Goal: Find contact information: Find contact information

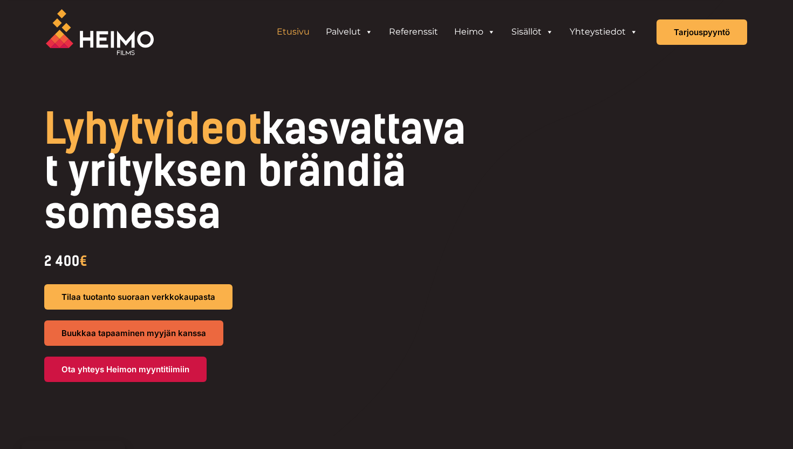
click at [297, 32] on link "Etusivu" at bounding box center [293, 32] width 49 height 22
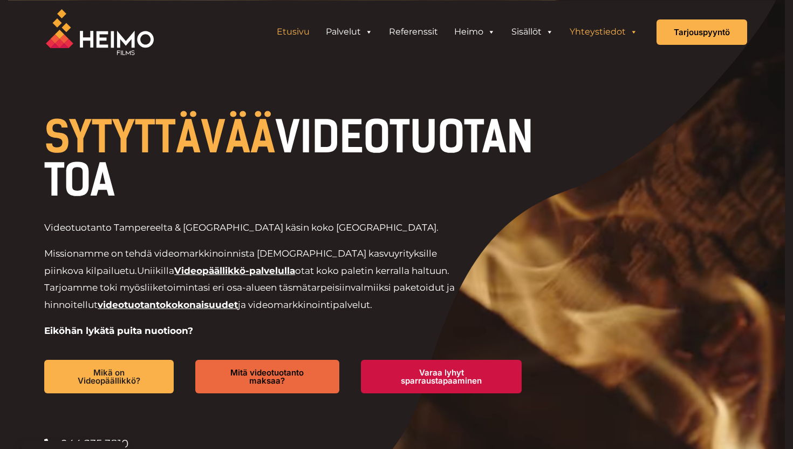
click at [601, 30] on link "Yhteystiedot" at bounding box center [604, 32] width 84 height 22
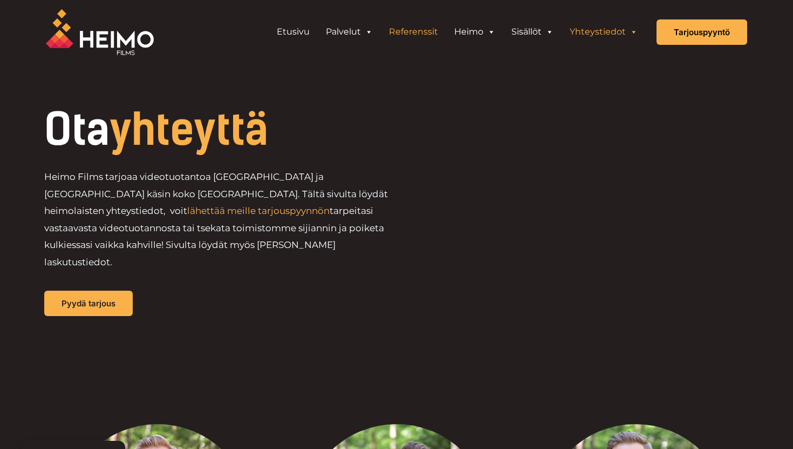
click at [422, 36] on link "Referenssit" at bounding box center [413, 32] width 65 height 22
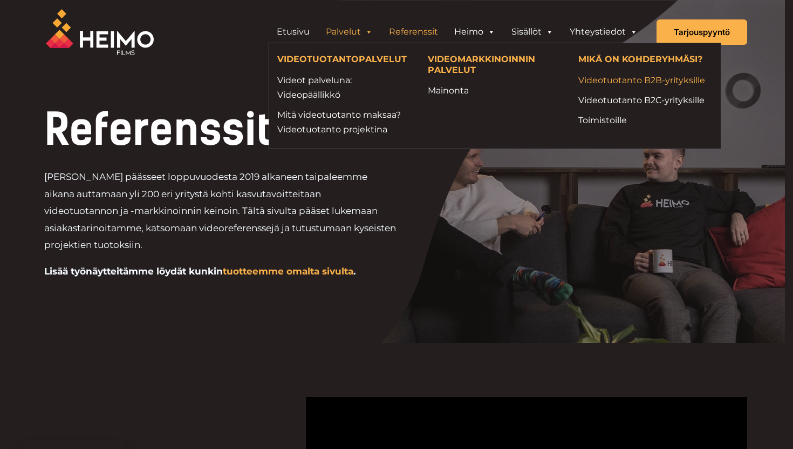
click at [633, 78] on link "Videotuotanto B2B-yrityksille" at bounding box center [646, 80] width 134 height 15
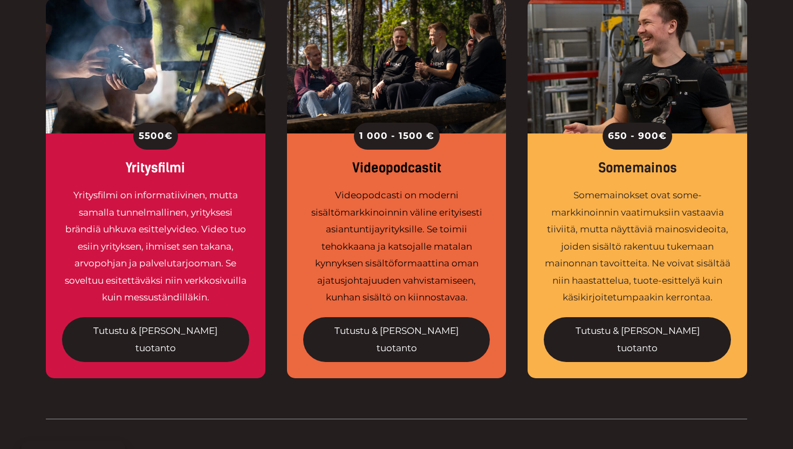
scroll to position [1405, 0]
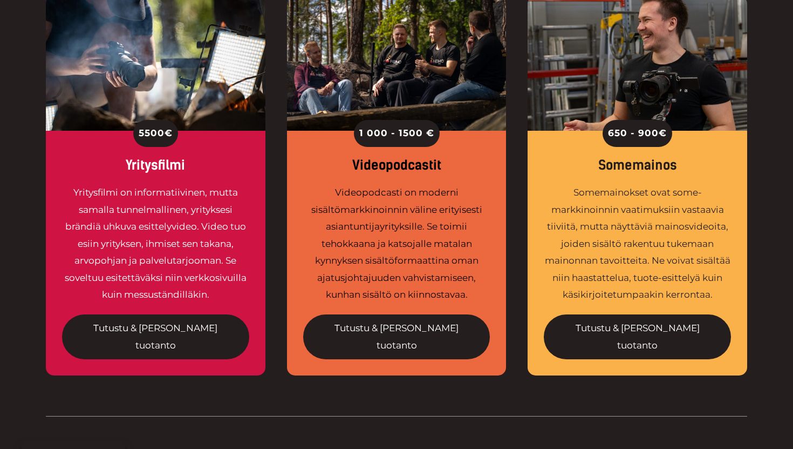
click at [342, 188] on div "Videopodcasti on moderni sisältömarkkinoinnin väline erityisesti asiantuntijayr…" at bounding box center [396, 243] width 187 height 119
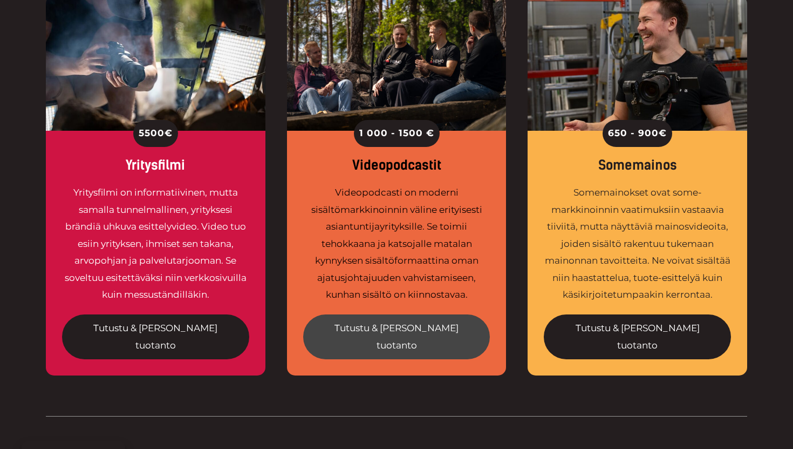
click at [408, 316] on link "Tutustu & tilaa tuotanto" at bounding box center [396, 336] width 187 height 45
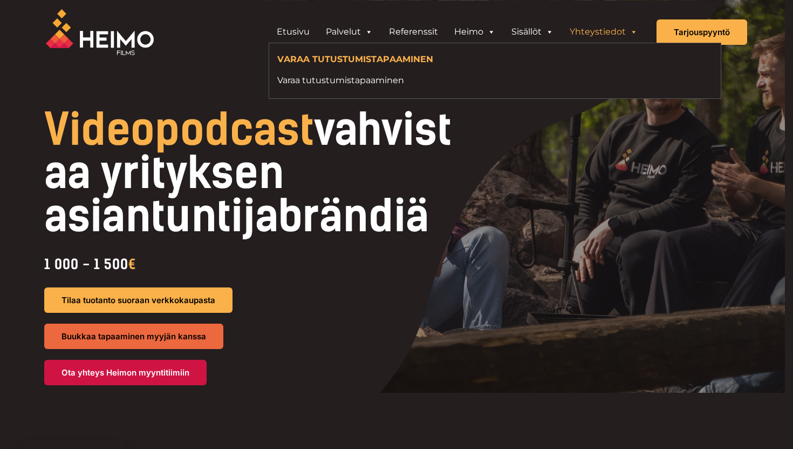
click at [416, 61] on h4 "Varaa tutustumistapaaminen" at bounding box center [462, 60] width 371 height 13
click at [336, 84] on link "Varaa tutustumistapaaminen" at bounding box center [462, 80] width 371 height 15
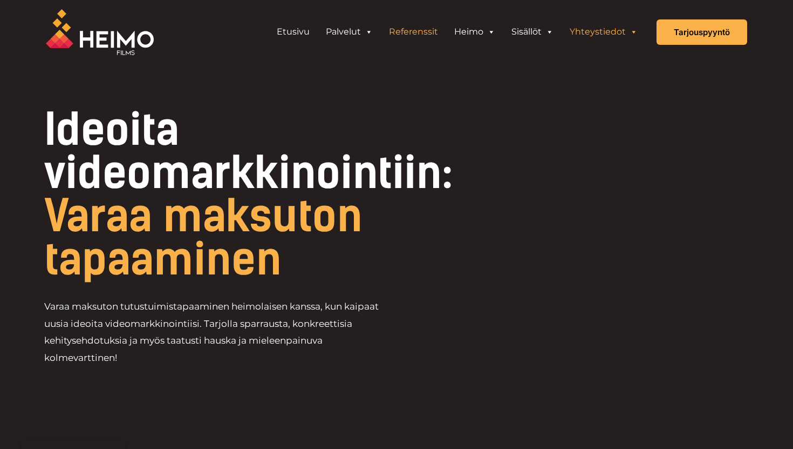
click at [423, 32] on link "Referenssit" at bounding box center [413, 32] width 65 height 22
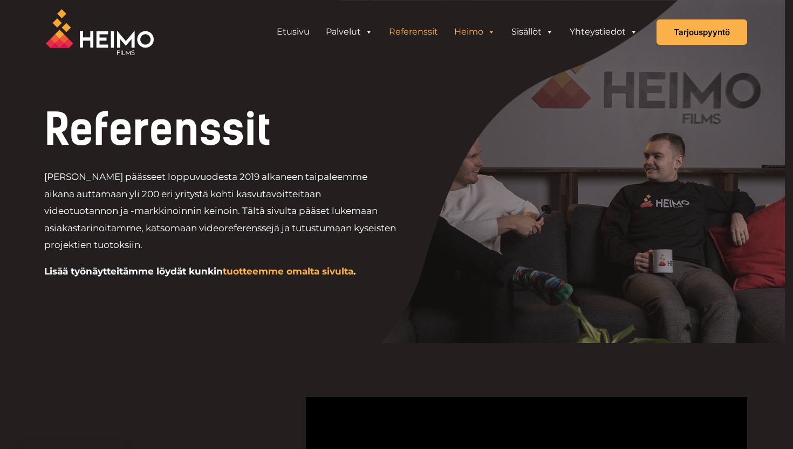
click at [467, 34] on link "Heimo" at bounding box center [474, 32] width 57 height 22
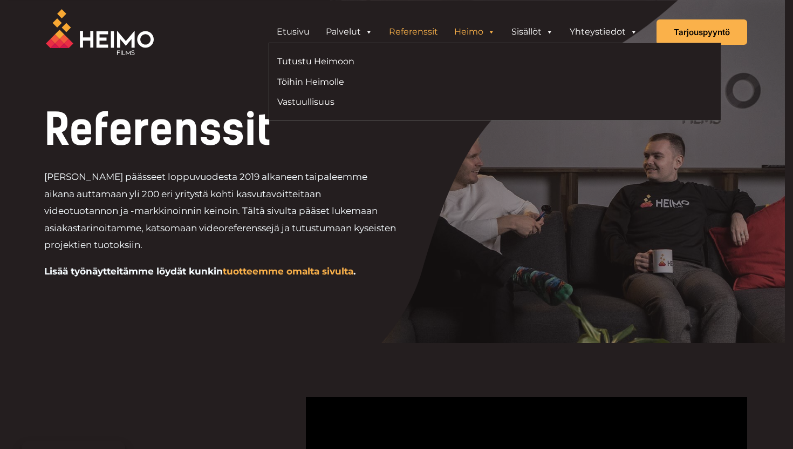
click at [342, 52] on li "Tutustu Heimoon" at bounding box center [382, 61] width 226 height 20
click at [342, 58] on link "Tutustu Heimoon" at bounding box center [381, 61] width 209 height 15
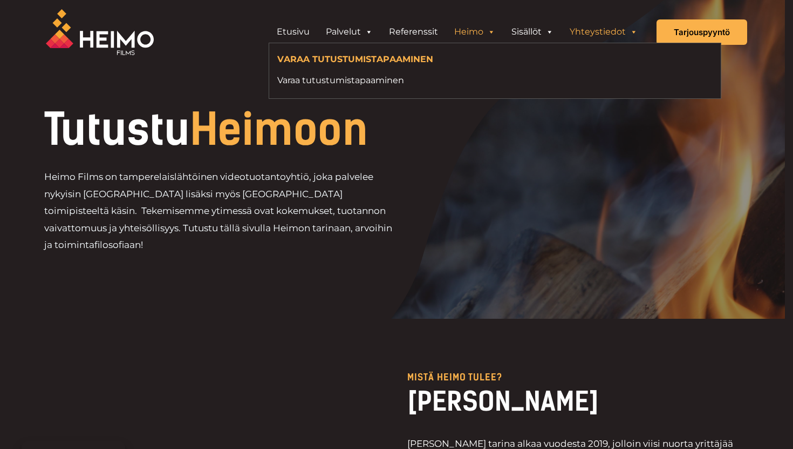
click at [603, 29] on link "Yhteystiedot" at bounding box center [604, 32] width 84 height 22
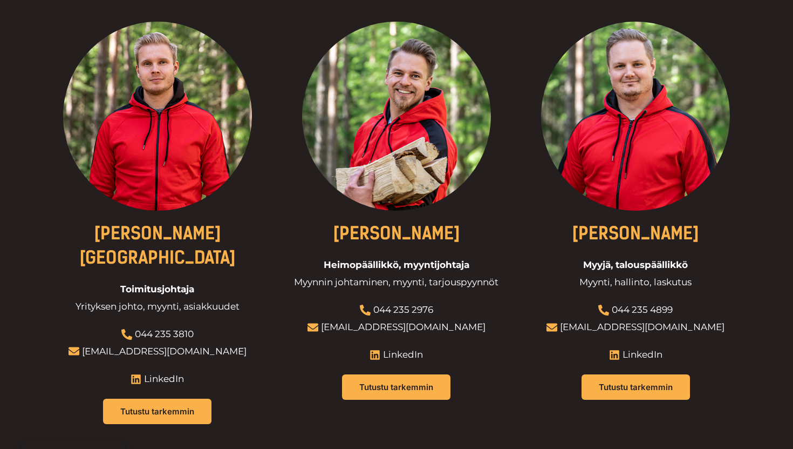
scroll to position [402, 0]
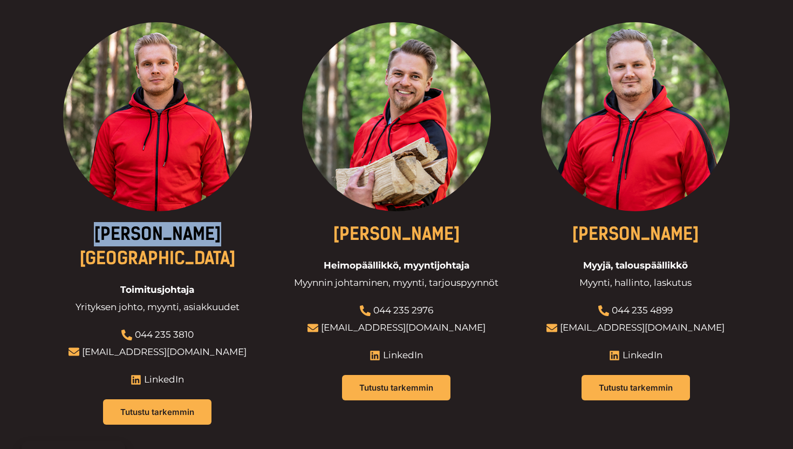
drag, startPoint x: 250, startPoint y: 220, endPoint x: 95, endPoint y: 219, distance: 155.5
click at [95, 222] on h3 "[PERSON_NAME][GEOGRAPHIC_DATA]" at bounding box center [157, 246] width 223 height 49
copy link "[PERSON_NAME][GEOGRAPHIC_DATA]"
click at [249, 199] on div at bounding box center [157, 229] width 223 height 415
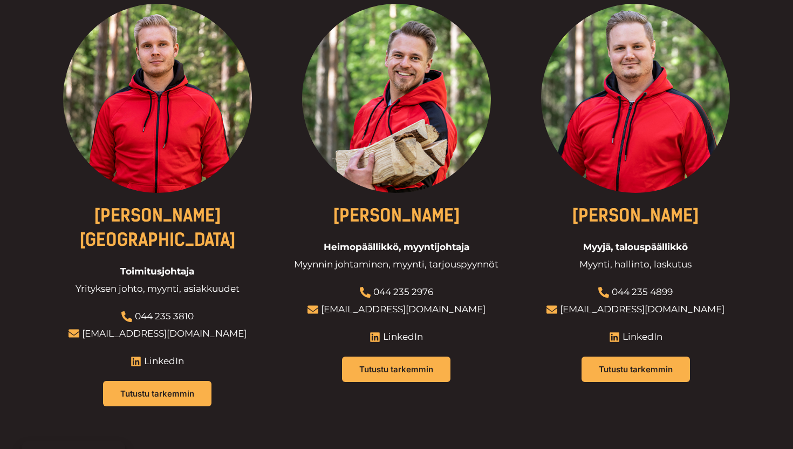
scroll to position [421, 0]
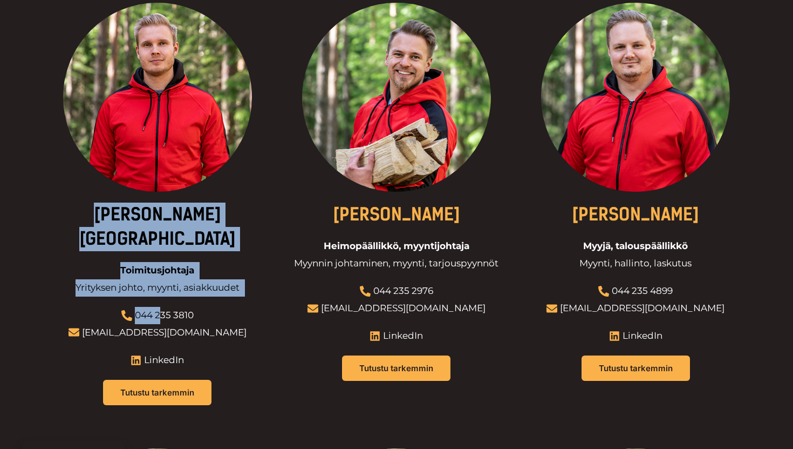
drag, startPoint x: 213, startPoint y: 270, endPoint x: 161, endPoint y: 270, distance: 52.4
click at [161, 270] on div "Eetu Kamppuri Toimitusjohtaja Yrityksen johto, myynti, asiakkuudet 044 235 3810…" at bounding box center [157, 210] width 223 height 415
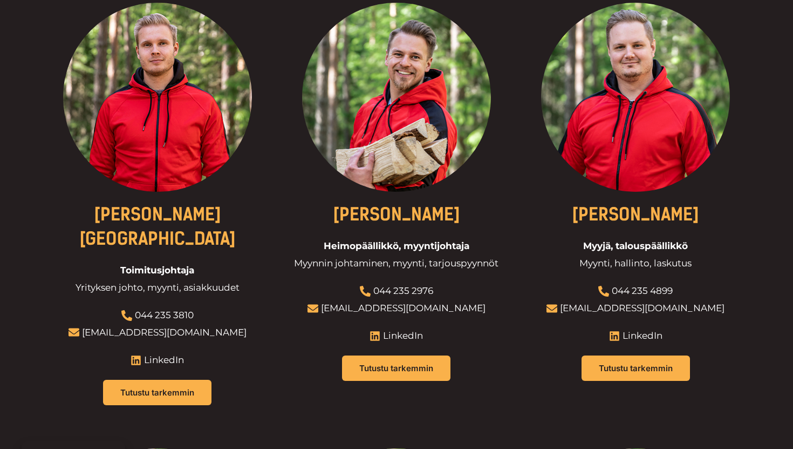
click at [229, 202] on h3 "Eetu Kamppuri" at bounding box center [157, 226] width 223 height 49
drag, startPoint x: 205, startPoint y: 273, endPoint x: 143, endPoint y: 276, distance: 62.2
click at [143, 307] on li "044 235 3810" at bounding box center [158, 315] width 178 height 17
copy link "44 235 3810"
click at [247, 316] on div at bounding box center [157, 210] width 223 height 415
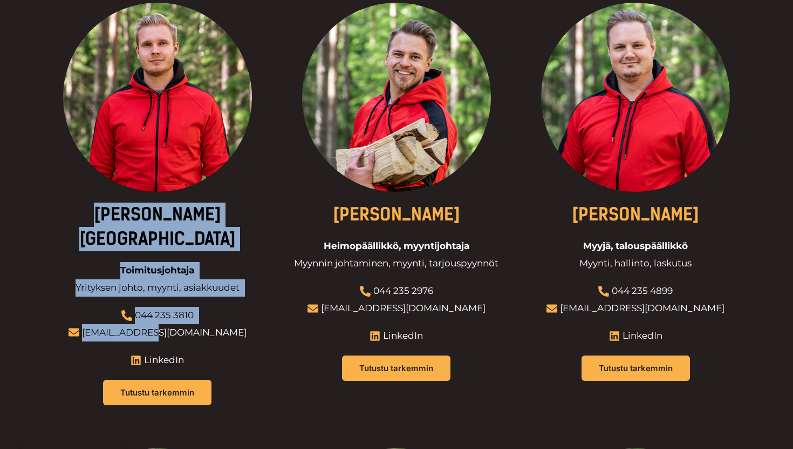
drag, startPoint x: 240, startPoint y: 295, endPoint x: 195, endPoint y: 294, distance: 44.3
click at [195, 294] on div "Eetu Kamppuri Toimitusjohtaja Yrityksen johto, myynti, asiakkuudet 044 235 3810…" at bounding box center [157, 210] width 223 height 415
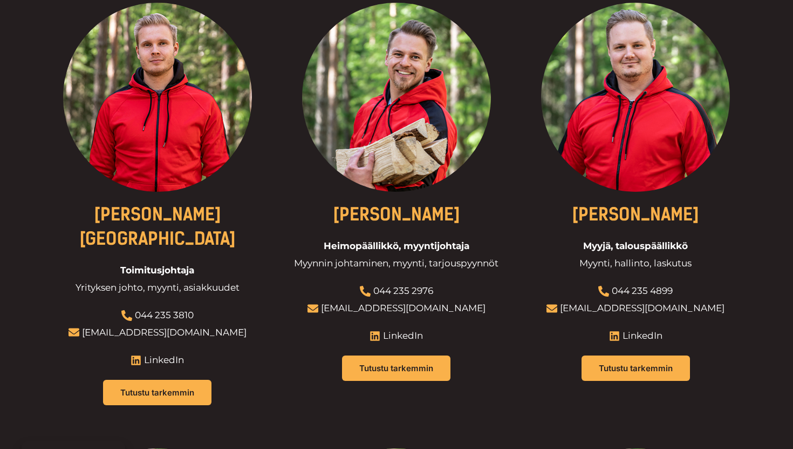
click at [232, 293] on div at bounding box center [157, 210] width 223 height 415
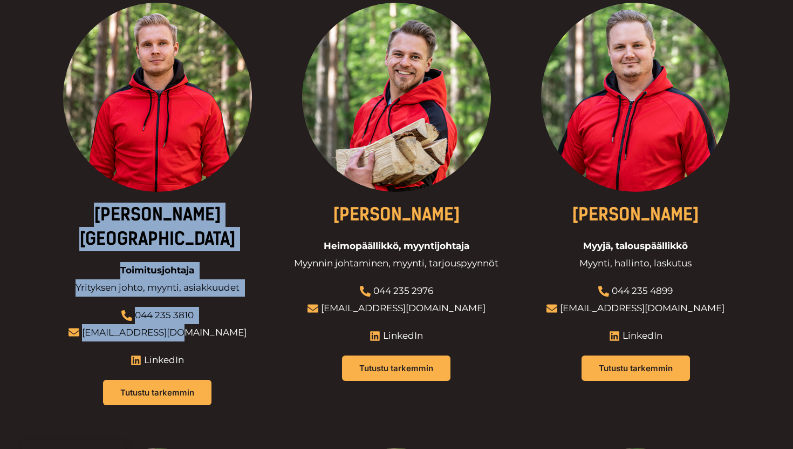
drag, startPoint x: 229, startPoint y: 293, endPoint x: 208, endPoint y: 295, distance: 21.7
click at [208, 295] on div "Eetu Kamppuri Toimitusjohtaja Yrityksen johto, myynti, asiakkuudet 044 235 3810…" at bounding box center [157, 210] width 223 height 415
click at [207, 307] on li "044 235 3810" at bounding box center [158, 315] width 178 height 17
drag, startPoint x: 200, startPoint y: 274, endPoint x: 221, endPoint y: 288, distance: 25.3
click at [221, 288] on div "Eetu Kamppuri Toimitusjohtaja Yrityksen johto, myynti, asiakkuudet 044 235 3810…" at bounding box center [157, 210] width 223 height 415
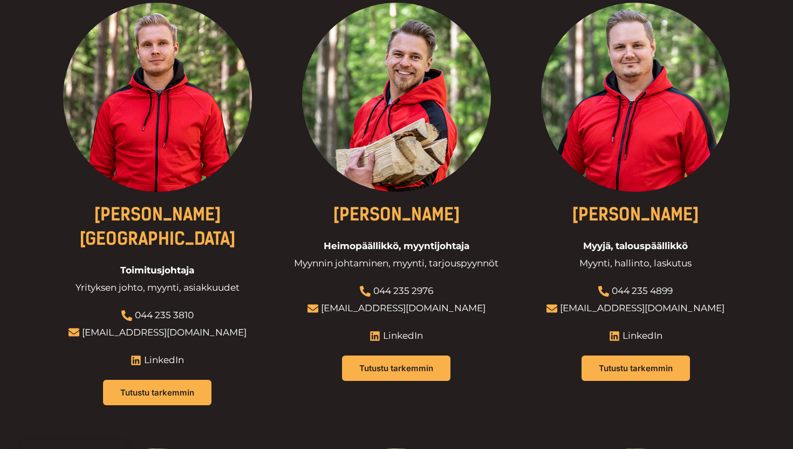
click at [221, 288] on div at bounding box center [157, 210] width 223 height 415
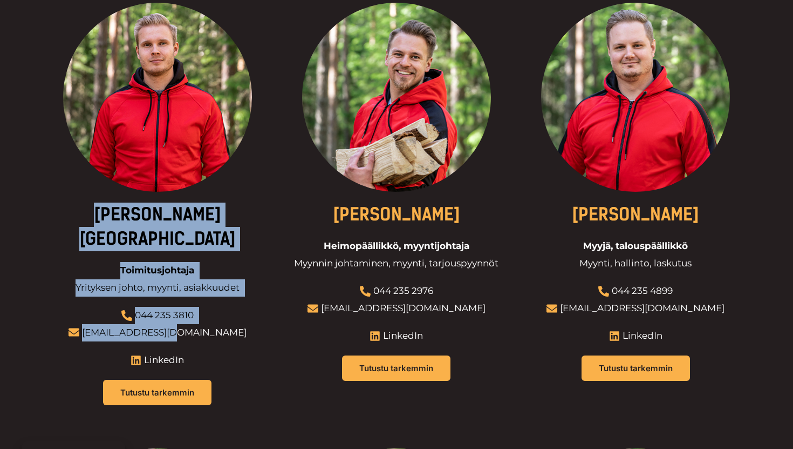
drag, startPoint x: 223, startPoint y: 290, endPoint x: 205, endPoint y: 291, distance: 17.9
click at [205, 291] on div "Eetu Kamppuri Toimitusjohtaja Yrityksen johto, myynti, asiakkuudet 044 235 3810…" at bounding box center [157, 210] width 223 height 415
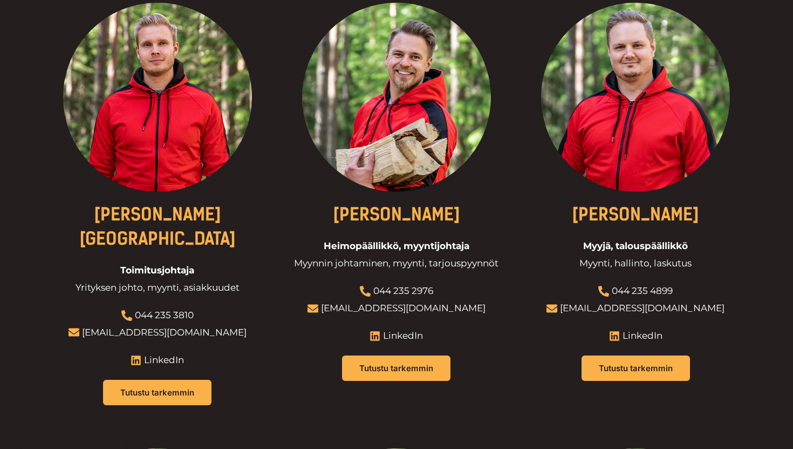
click at [212, 293] on div at bounding box center [157, 210] width 223 height 415
copy link "eetu@heimofilms.fi"
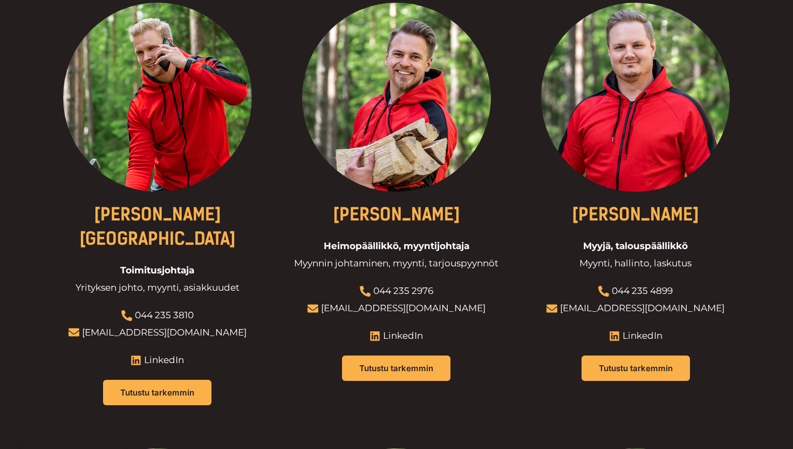
click at [266, 159] on div at bounding box center [157, 97] width 223 height 189
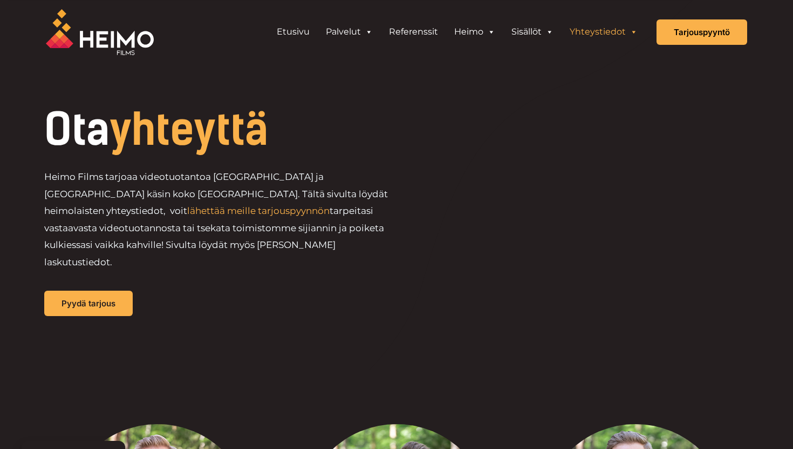
scroll to position [384, 0]
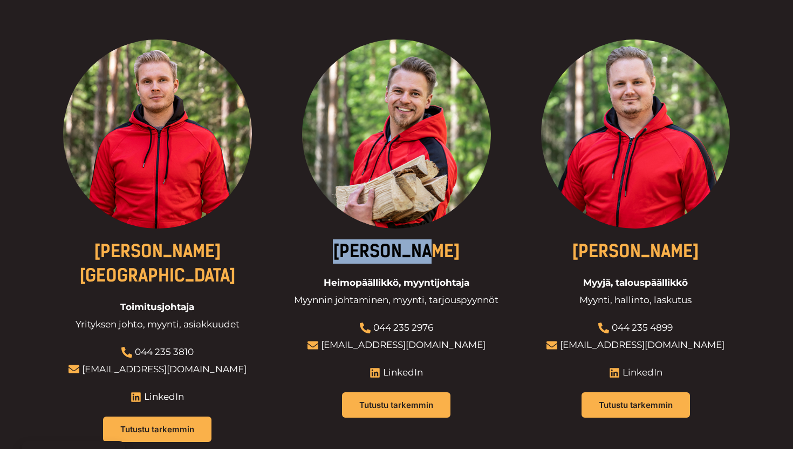
drag, startPoint x: 442, startPoint y: 235, endPoint x: 324, endPoint y: 235, distance: 118.2
click at [324, 239] on h3 "Jani Bieck" at bounding box center [396, 251] width 223 height 24
copy link "Jani Bieck"
click at [305, 274] on li "Heimopäällikkö, myyntijohtaja" at bounding box center [396, 282] width 205 height 17
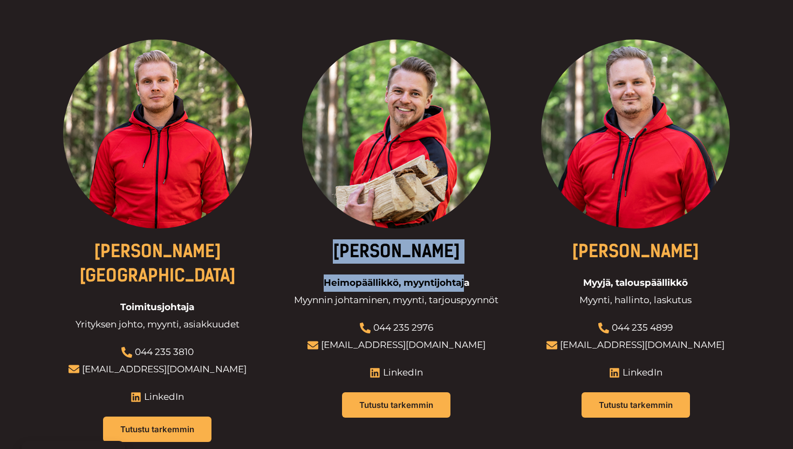
drag, startPoint x: 500, startPoint y: 268, endPoint x: 410, endPoint y: 274, distance: 90.3
click at [410, 274] on div "Jani Bieck Heimopäällikkö, myyntijohtaja Myynnin johtaminen, myynti, tarjouspyy…" at bounding box center [396, 234] width 223 height 391
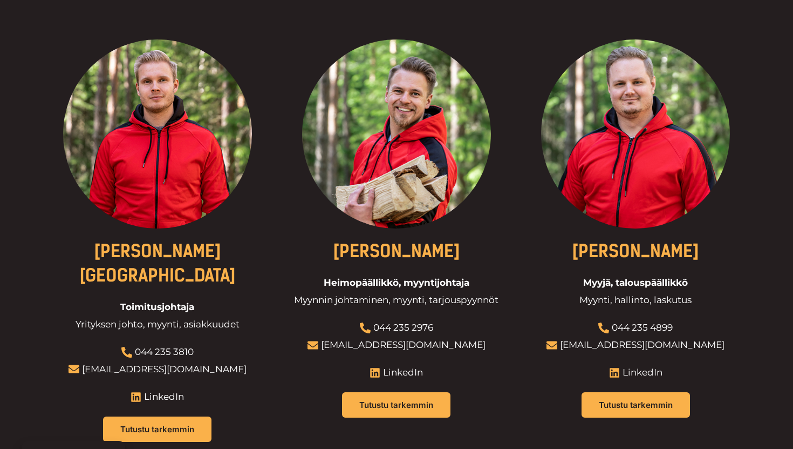
click at [480, 239] on h3 "Jani Bieck" at bounding box center [396, 251] width 223 height 24
drag, startPoint x: 483, startPoint y: 264, endPoint x: 406, endPoint y: 269, distance: 76.8
click at [406, 274] on li "Heimopäällikkö, myyntijohtaja" at bounding box center [396, 282] width 205 height 17
copy span "myyntijohtaja"
click at [531, 244] on h3 "Jyri Lempinen" at bounding box center [636, 251] width 223 height 24
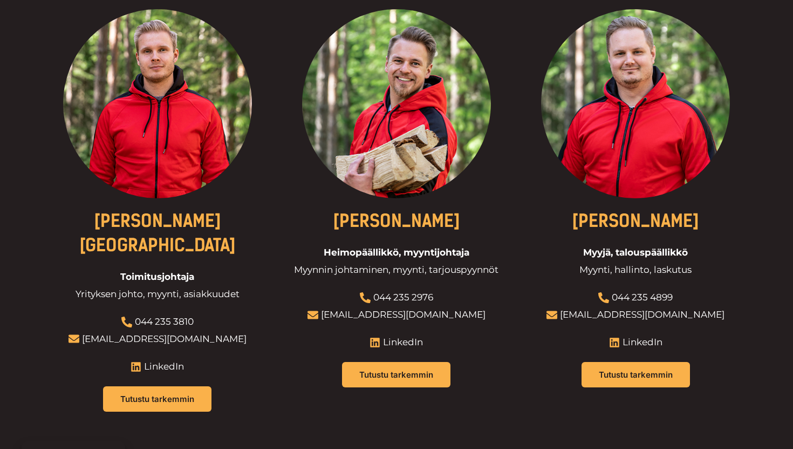
scroll to position [418, 0]
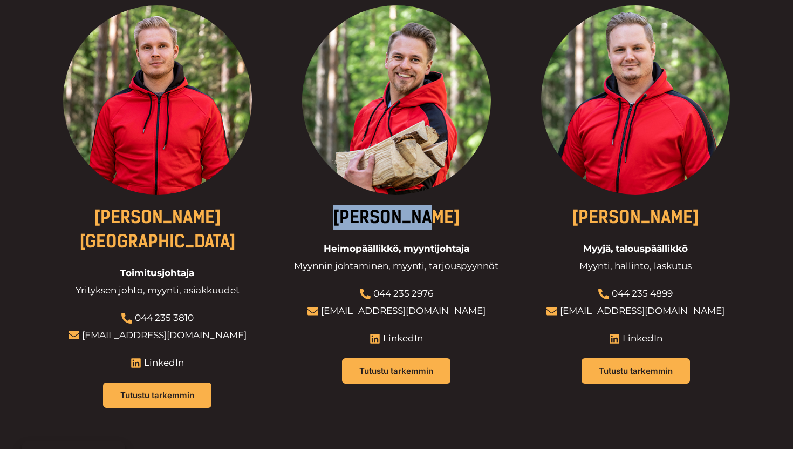
drag, startPoint x: 466, startPoint y: 205, endPoint x: 348, endPoint y: 203, distance: 117.7
click at [348, 205] on h3 "Jani Bieck" at bounding box center [396, 217] width 223 height 24
click at [473, 275] on div at bounding box center [396, 200] width 223 height 391
copy link "044 235 2976"
click at [298, 221] on div at bounding box center [396, 200] width 223 height 391
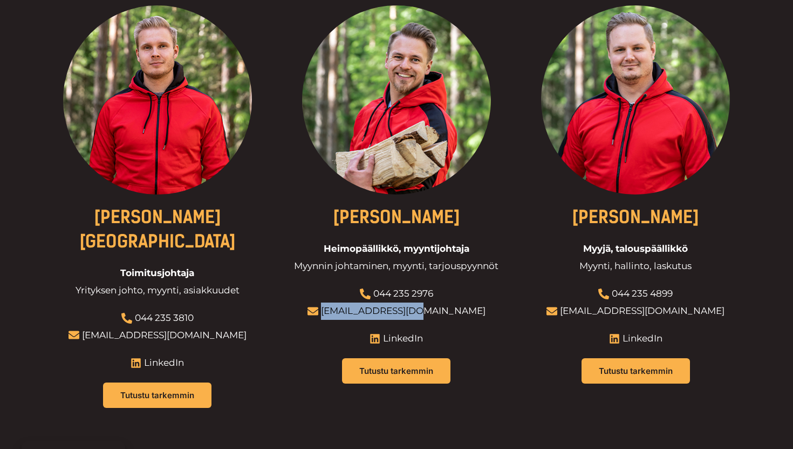
copy link "jani@heimofilms.fi"
